Goal: Task Accomplishment & Management: Use online tool/utility

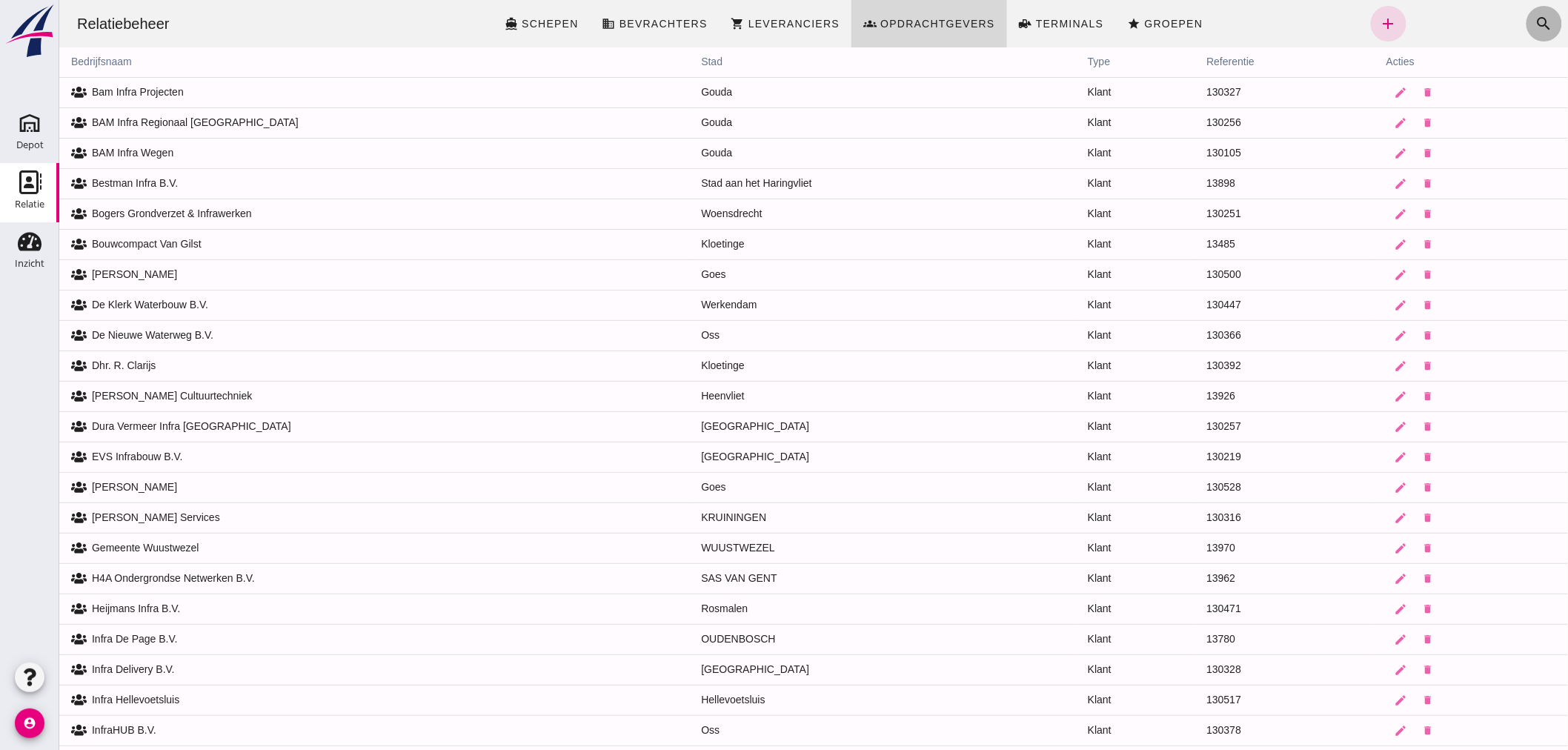
click at [1535, 14] on icon "search" at bounding box center [1544, 23] width 17 height 17
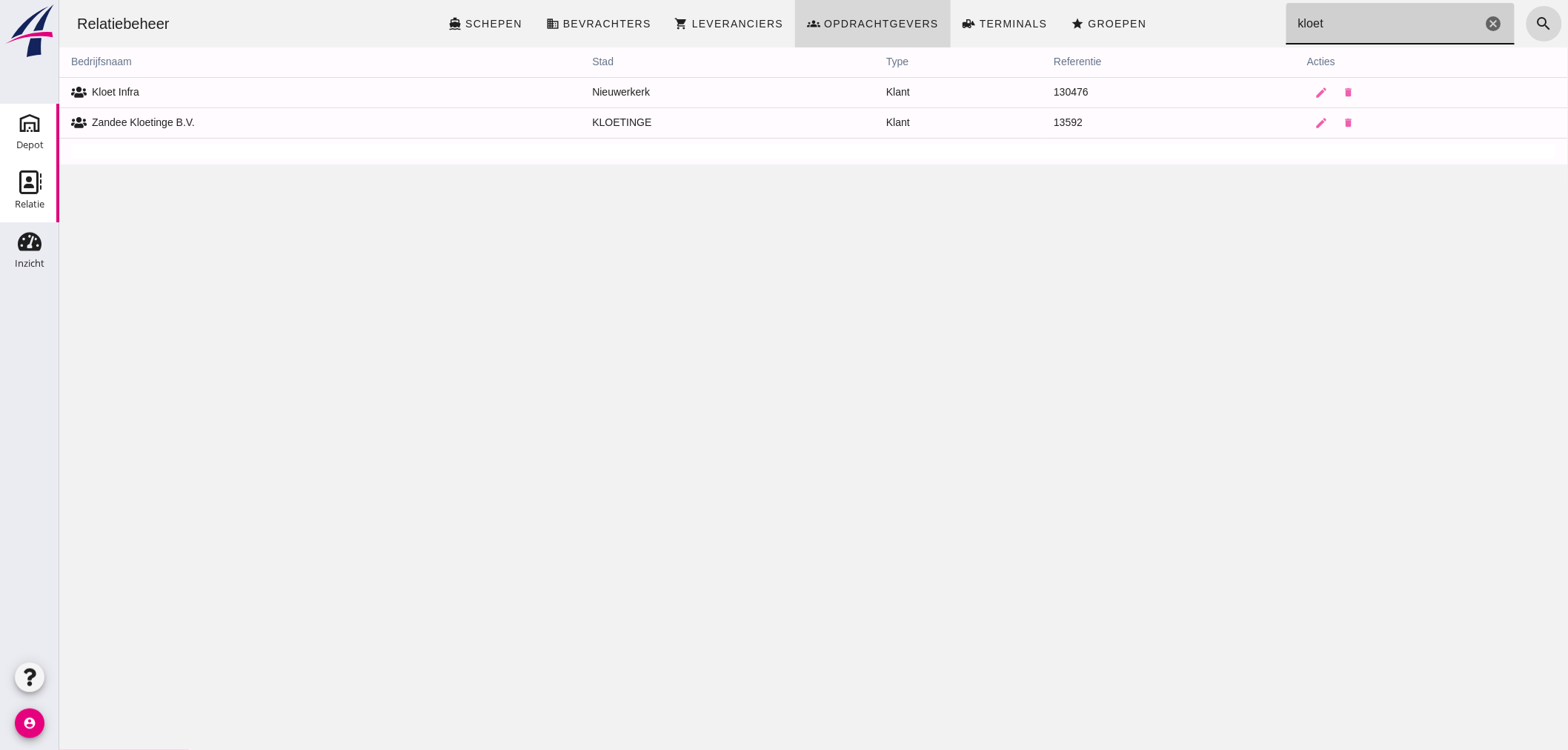
type input "kloet"
click at [33, 124] on icon "Depot" at bounding box center [29, 123] width 24 height 24
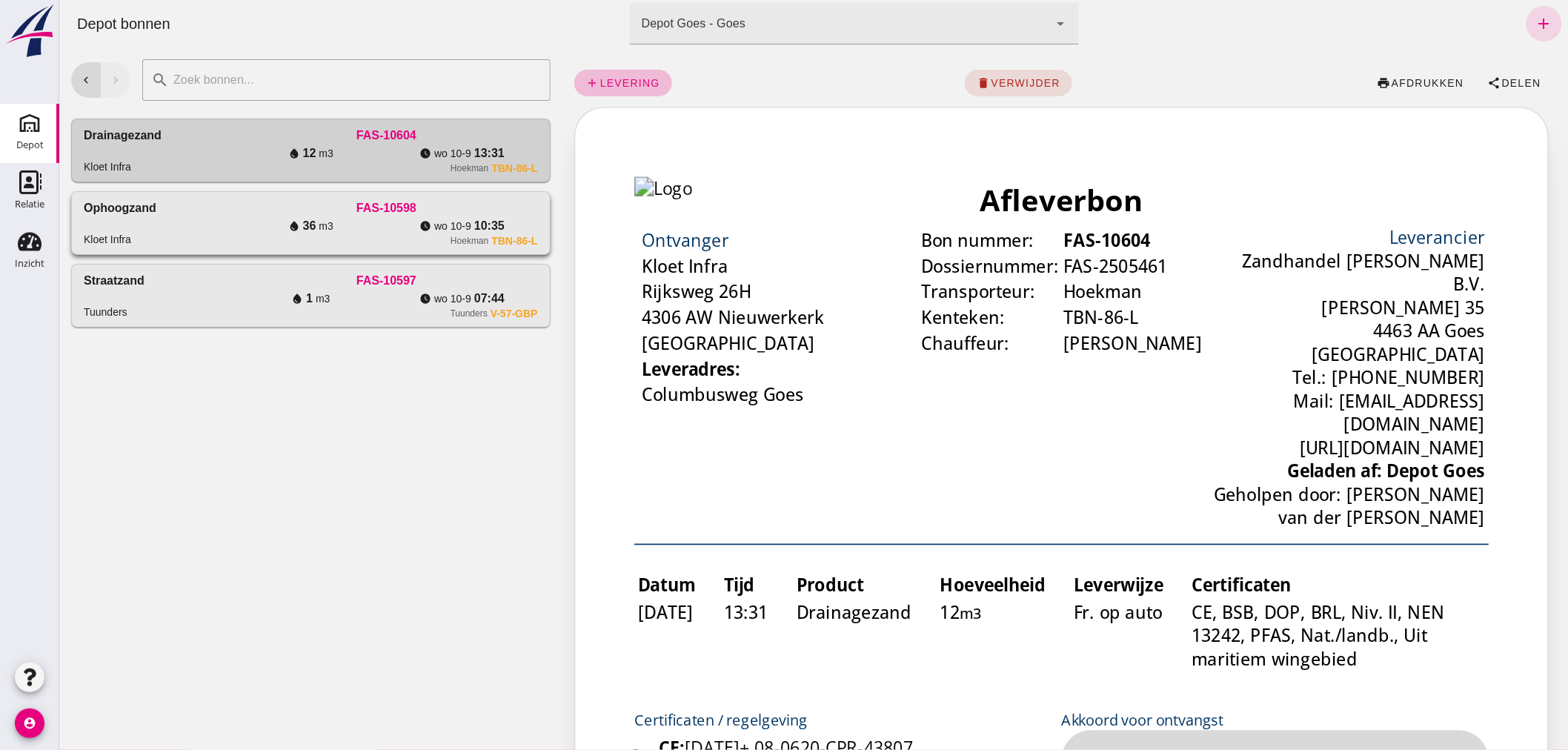
click at [250, 211] on div "FAS-10598" at bounding box center [385, 208] width 302 height 17
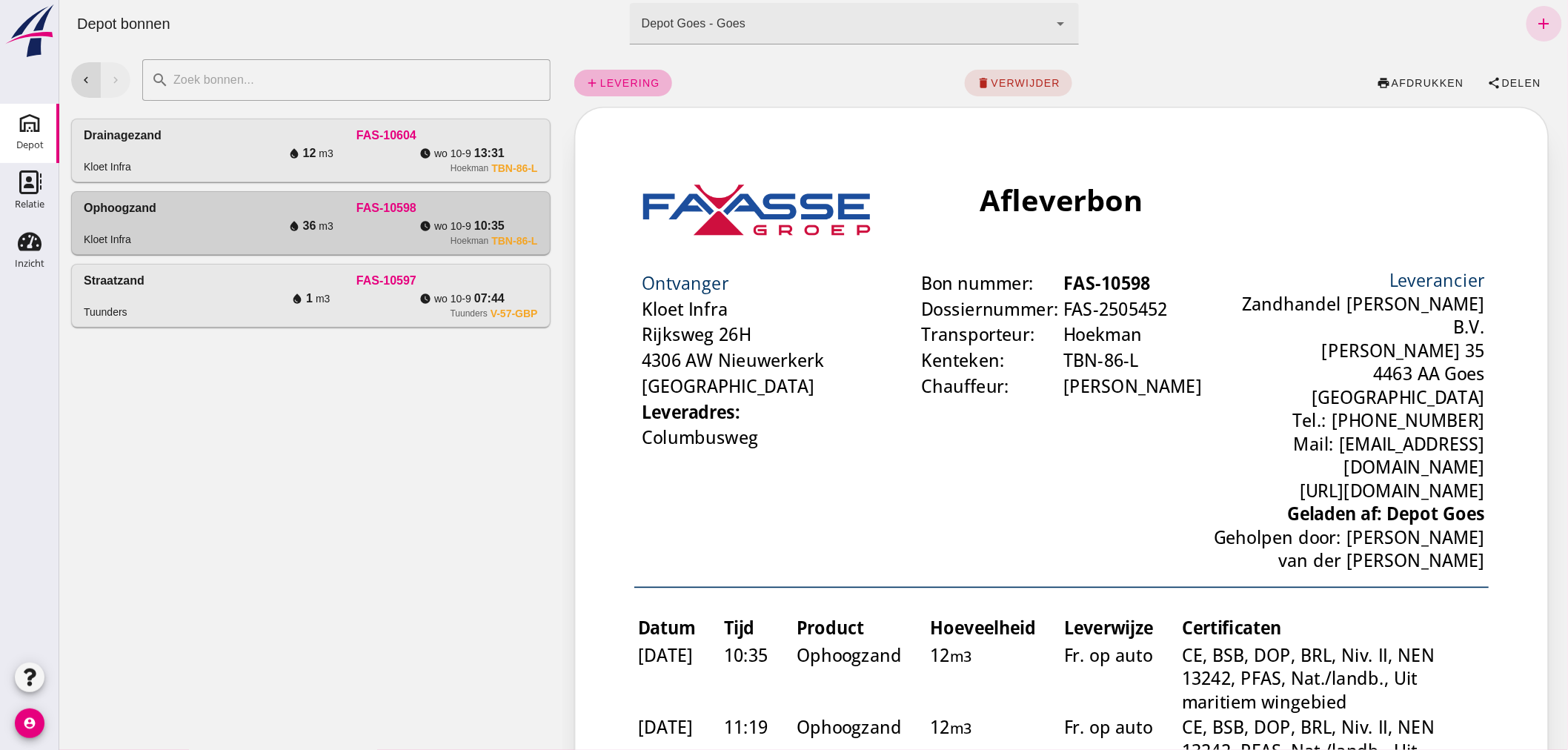
click at [626, 77] on span "levering" at bounding box center [629, 83] width 61 height 12
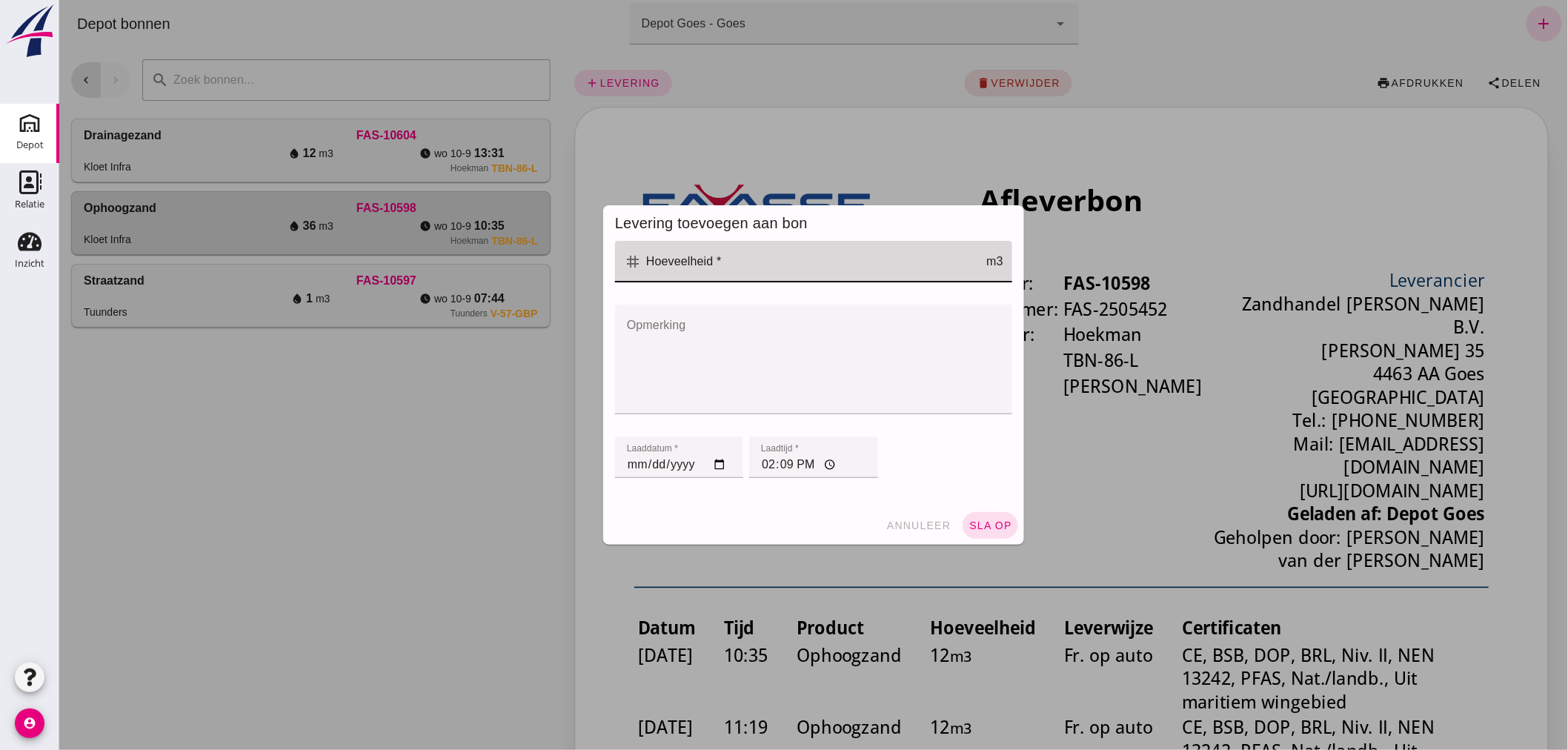
click at [734, 262] on input "Hoeveelheid *" at bounding box center [813, 261] width 344 height 41
type input "12"
click at [983, 521] on span "sla op" at bounding box center [989, 525] width 43 height 12
